Goal: Information Seeking & Learning: Learn about a topic

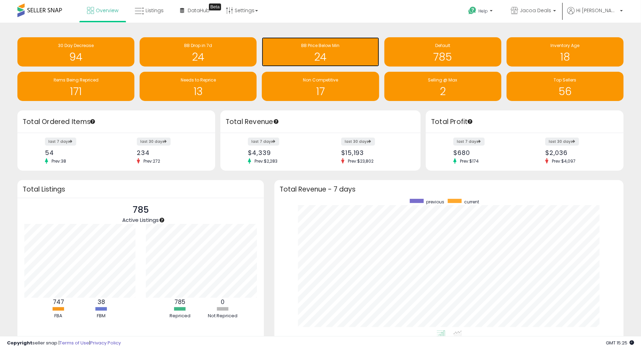
click at [342, 52] on h1 "24" at bounding box center [320, 56] width 110 height 11
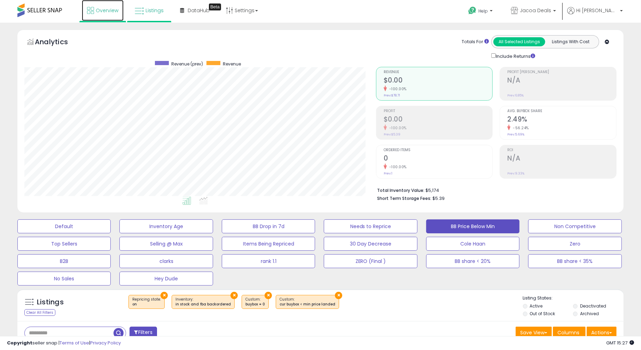
click at [111, 14] on link "Overview" at bounding box center [103, 10] width 42 height 21
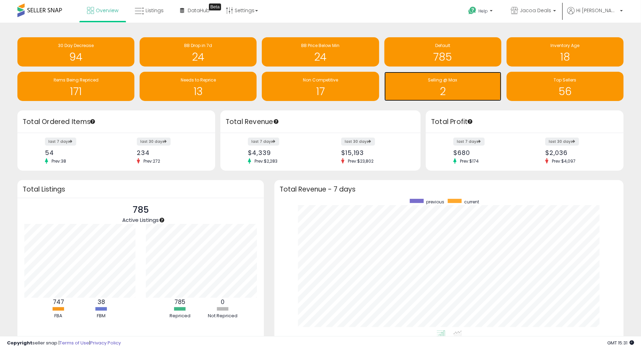
click at [469, 88] on h1 "2" at bounding box center [443, 91] width 110 height 11
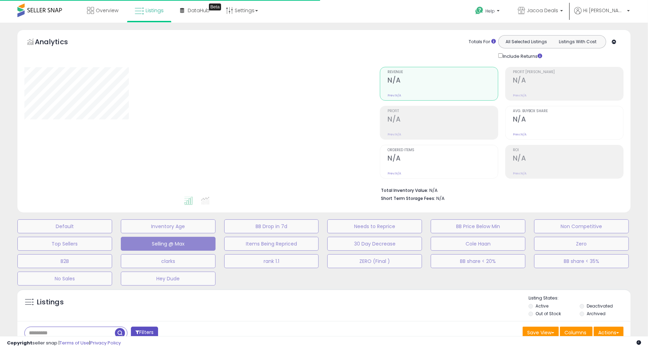
select select "**"
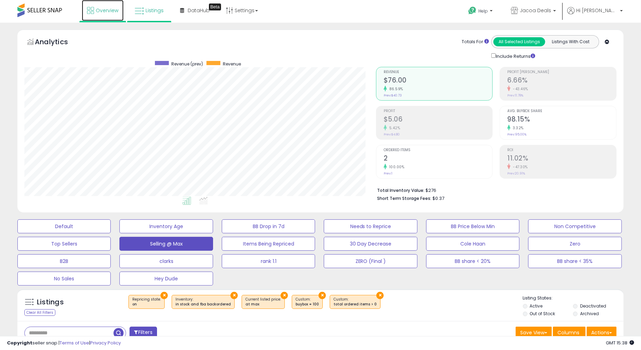
click at [111, 14] on link "Overview" at bounding box center [103, 10] width 42 height 21
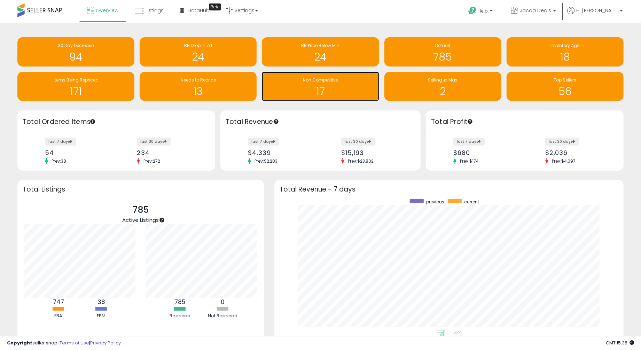
click at [357, 98] on div "Non Competitive 17" at bounding box center [320, 86] width 117 height 29
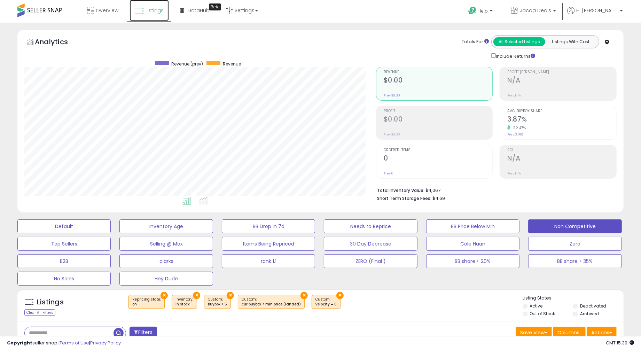
click at [151, 12] on span "Listings" at bounding box center [155, 10] width 18 height 7
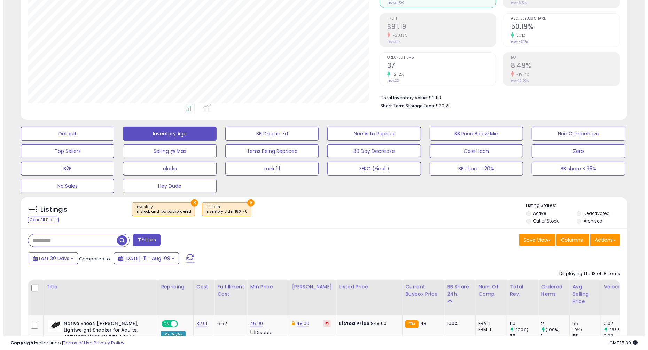
scroll to position [142, 352]
click at [244, 203] on button "×" at bounding box center [247, 202] width 7 height 7
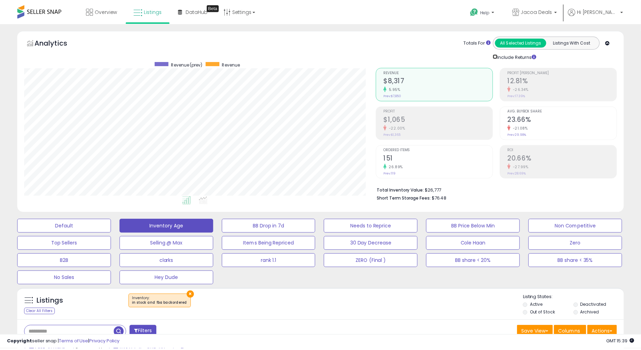
scroll to position [348068, 347859]
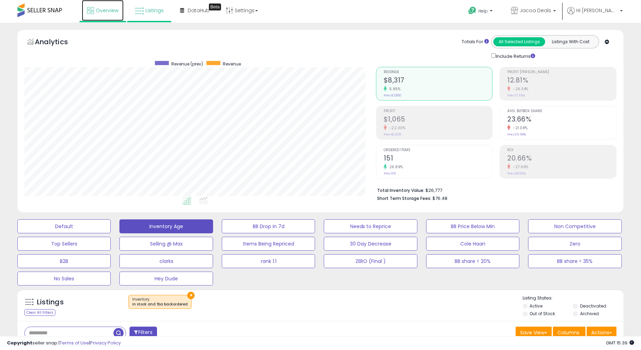
click at [106, 13] on span "Overview" at bounding box center [107, 10] width 23 height 7
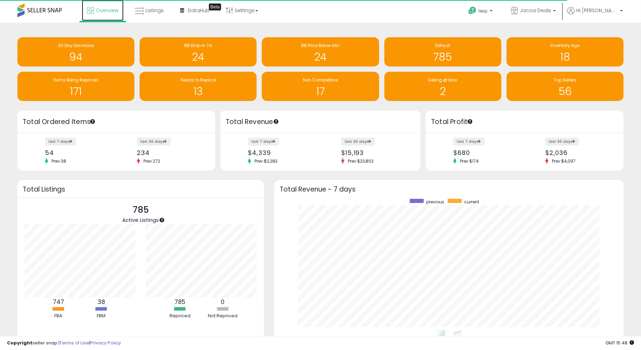
click at [106, 8] on span "Overview" at bounding box center [107, 10] width 23 height 7
